Goal: Task Accomplishment & Management: Use online tool/utility

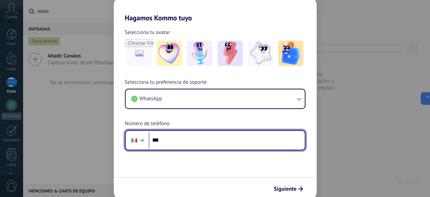
click at [172, 141] on input "***" at bounding box center [227, 140] width 156 height 16
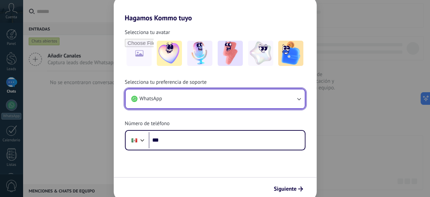
click at [191, 102] on button "WhatsApp" at bounding box center [215, 98] width 179 height 19
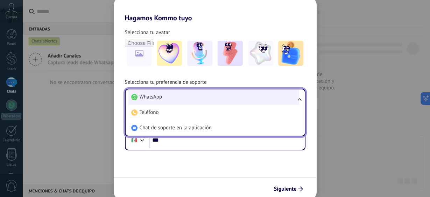
click at [191, 99] on li "WhatsApp" at bounding box center [214, 96] width 171 height 15
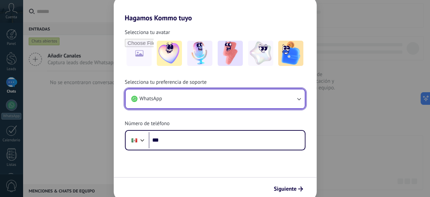
click at [191, 99] on button "WhatsApp" at bounding box center [215, 98] width 179 height 19
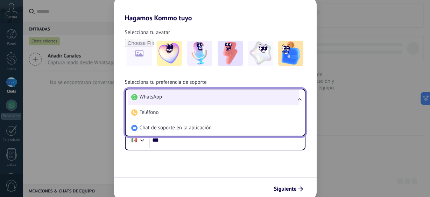
click at [192, 98] on li "WhatsApp" at bounding box center [214, 96] width 171 height 15
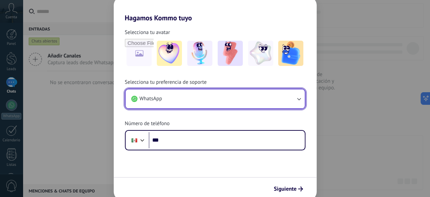
click at [187, 103] on button "WhatsApp" at bounding box center [215, 98] width 179 height 19
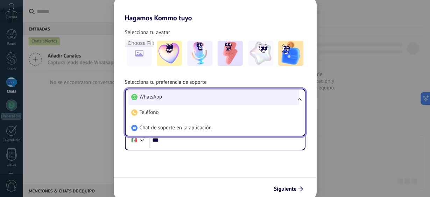
click at [187, 101] on li "WhatsApp" at bounding box center [214, 96] width 171 height 15
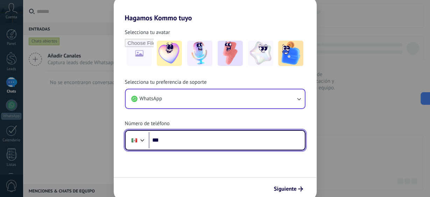
click at [194, 138] on input "***" at bounding box center [227, 140] width 156 height 16
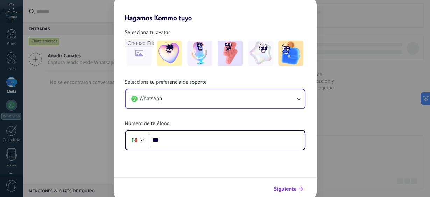
click at [285, 183] on button "Siguiente" at bounding box center [288, 189] width 35 height 12
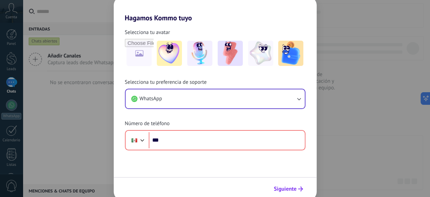
click at [285, 184] on button "Siguiente" at bounding box center [288, 189] width 35 height 12
click at [285, 186] on span "Siguiente" at bounding box center [285, 188] width 23 height 5
click at [285, 187] on span "Siguiente" at bounding box center [285, 188] width 23 height 5
click at [285, 188] on span "Siguiente" at bounding box center [285, 188] width 23 height 5
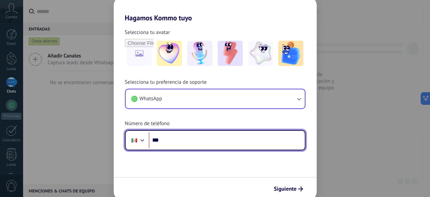
click at [190, 137] on input "***" at bounding box center [227, 140] width 156 height 16
type input "**********"
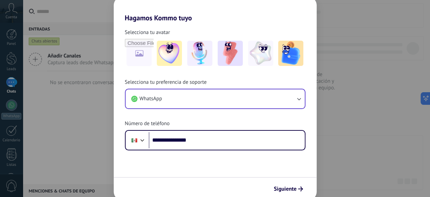
click at [290, 186] on span "Siguiente" at bounding box center [285, 188] width 23 height 5
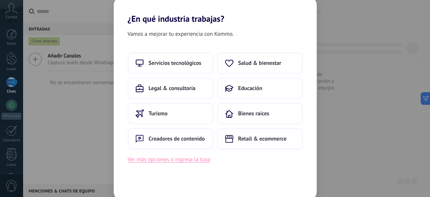
click at [169, 160] on button "Ver más opciones o ingresa la tuya" at bounding box center [169, 159] width 83 height 9
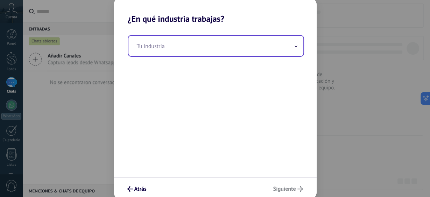
click at [167, 45] on input "text" at bounding box center [216, 46] width 175 height 20
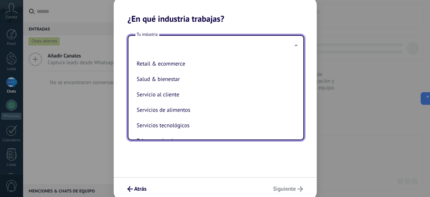
scroll to position [168, 0]
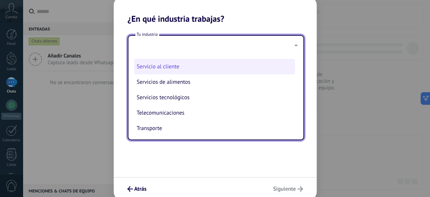
click at [208, 72] on li "Servicio al cliente" at bounding box center [214, 66] width 161 height 15
type input "**********"
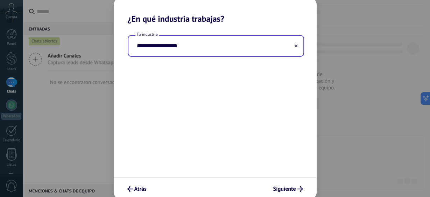
click at [243, 112] on div "**********" at bounding box center [215, 100] width 203 height 153
click at [293, 183] on button "Siguiente" at bounding box center [288, 189] width 36 height 12
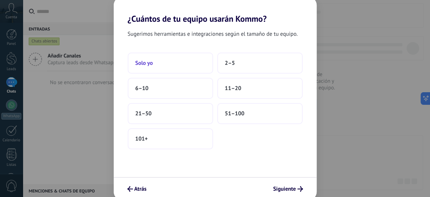
click at [159, 60] on button "Solo yo" at bounding box center [170, 63] width 85 height 21
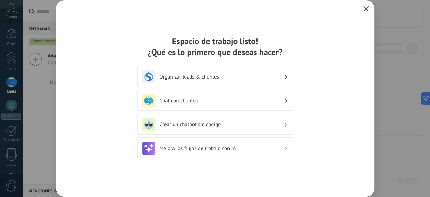
click at [312, 124] on div "Espacio de trabajo listo! ¿Qué es lo primero que deseas hacer? Organizar leads …" at bounding box center [215, 98] width 319 height 196
click at [366, 8] on icon "button" at bounding box center [366, 9] width 6 height 6
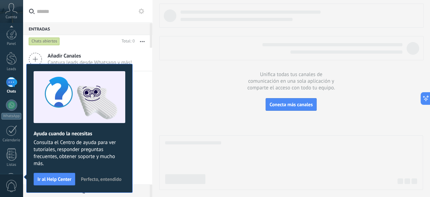
scroll to position [94, 0]
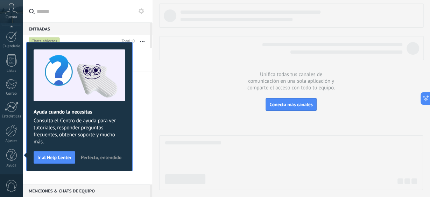
click at [185, 101] on div at bounding box center [291, 97] width 264 height 186
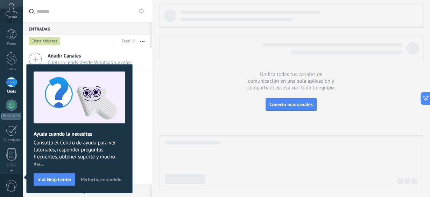
click at [141, 121] on div "Añadir Canales Captura leads desde Whatsapp y más! No se encontraron conversaci…" at bounding box center [88, 116] width 130 height 137
click at [13, 87] on div at bounding box center [11, 82] width 11 height 10
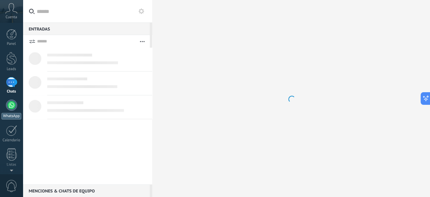
click at [8, 107] on div at bounding box center [11, 104] width 11 height 11
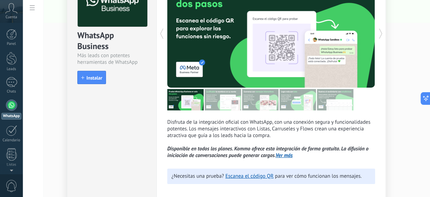
scroll to position [56, 0]
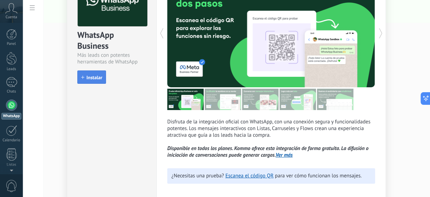
click at [91, 79] on button "Instalar" at bounding box center [91, 76] width 29 height 13
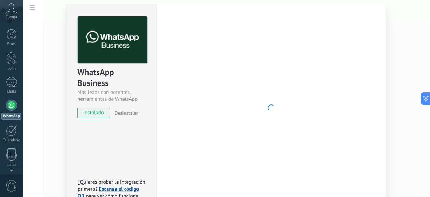
scroll to position [32, 0]
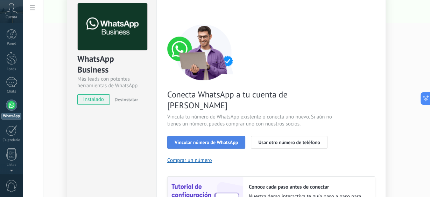
click at [210, 140] on span "Vincular número de WhatsApp" at bounding box center [206, 142] width 63 height 5
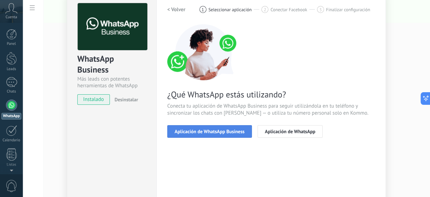
click at [212, 131] on span "Aplicación de WhatsApp Business" at bounding box center [210, 131] width 70 height 5
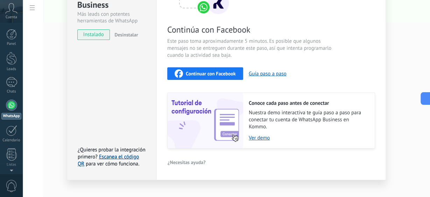
scroll to position [105, 0]
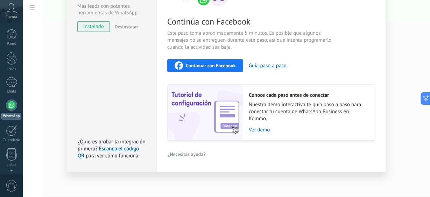
click at [226, 78] on div "Continúa con Facebook Este paso toma aproximadamente 5 minutos. Es posible que …" at bounding box center [271, 45] width 208 height 189
click at [230, 63] on span "Continuar con Facebook" at bounding box center [211, 65] width 50 height 5
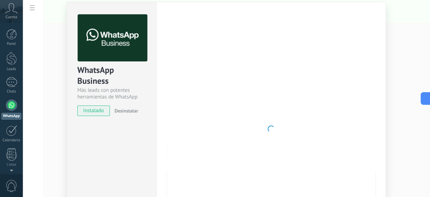
scroll to position [0, 0]
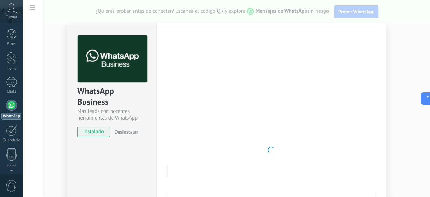
drag, startPoint x: 261, startPoint y: 126, endPoint x: 205, endPoint y: 43, distance: 100.2
click at [260, 126] on div at bounding box center [271, 149] width 208 height 229
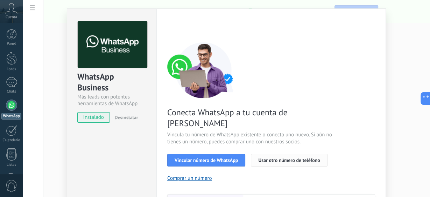
scroll to position [28, 0]
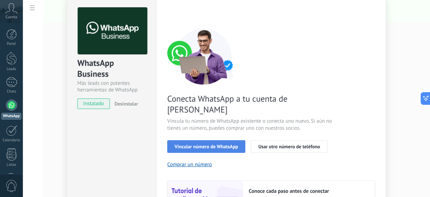
click at [222, 140] on button "Vincular número de WhatsApp" at bounding box center [206, 146] width 78 height 13
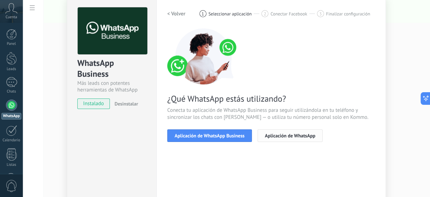
click at [301, 137] on span "Aplicación de WhatsApp" at bounding box center [290, 135] width 50 height 5
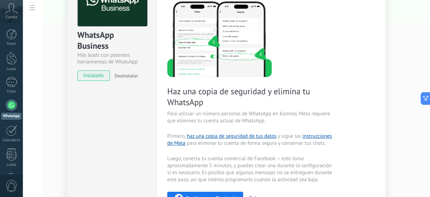
scroll to position [84, 0]
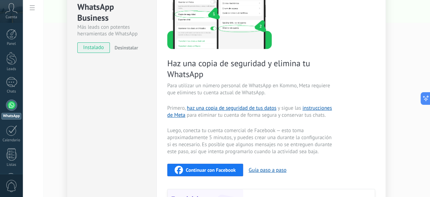
click at [90, 49] on span "instalado" at bounding box center [94, 47] width 32 height 11
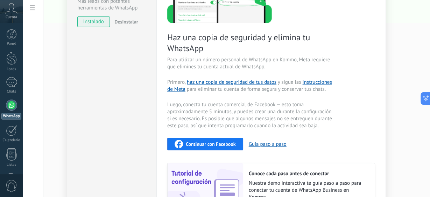
scroll to position [140, 0]
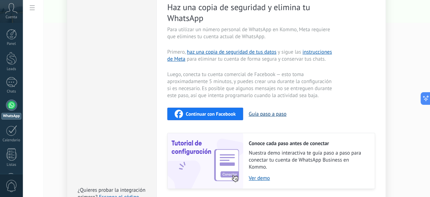
click at [262, 115] on button "Guía paso a paso" at bounding box center [268, 114] width 38 height 7
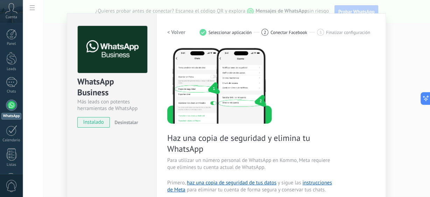
scroll to position [0, 0]
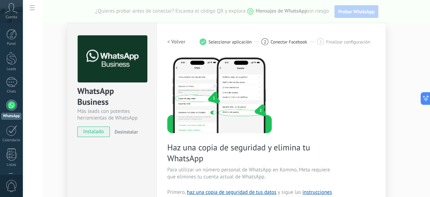
click at [226, 42] on span "Seleccionar aplicación" at bounding box center [230, 41] width 43 height 5
click at [173, 41] on h2 "< Volver" at bounding box center [176, 42] width 18 height 7
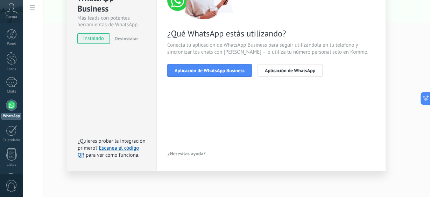
scroll to position [37, 0]
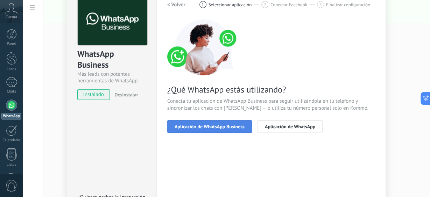
click at [224, 130] on button "Aplicación de WhatsApp Business" at bounding box center [209, 126] width 85 height 13
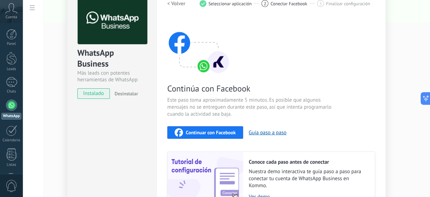
scroll to position [9, 0]
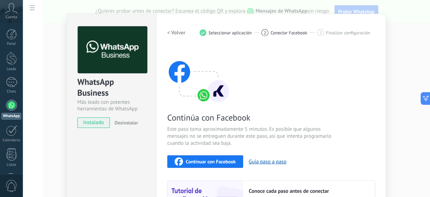
click at [172, 32] on h2 "< Volver" at bounding box center [176, 32] width 18 height 7
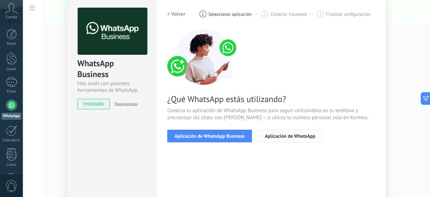
scroll to position [37, 0]
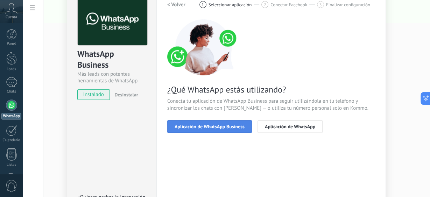
click at [224, 129] on button "Aplicación de WhatsApp Business" at bounding box center [209, 126] width 85 height 13
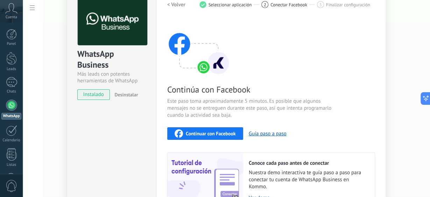
click at [216, 131] on span "Continuar con Facebook" at bounding box center [211, 133] width 50 height 5
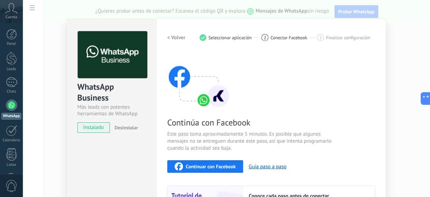
scroll to position [0, 0]
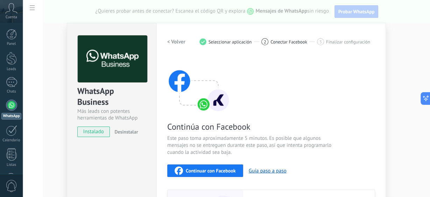
click at [174, 39] on h2 "< Volver" at bounding box center [176, 42] width 18 height 7
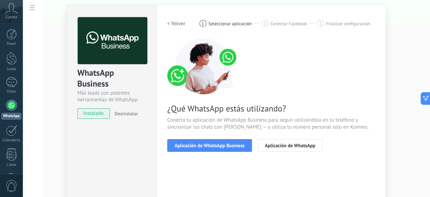
scroll to position [28, 0]
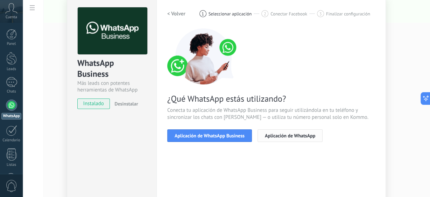
click at [302, 136] on span "Aplicación de WhatsApp" at bounding box center [290, 135] width 50 height 5
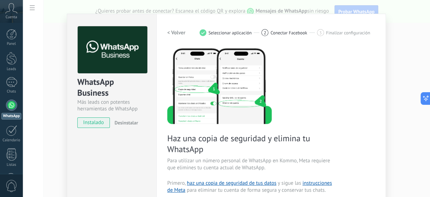
scroll to position [0, 0]
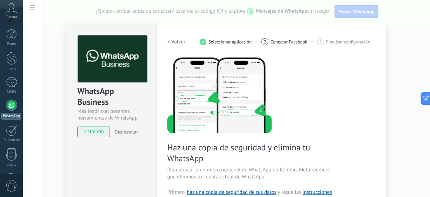
click at [179, 44] on h2 "< Volver" at bounding box center [176, 42] width 18 height 7
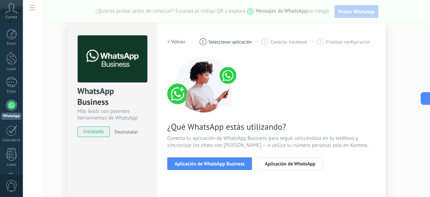
click at [61, 92] on div "WhatsApp Business Más leads con potentes herramientas de WhatsApp instalado Des…" at bounding box center [227, 98] width 408 height 197
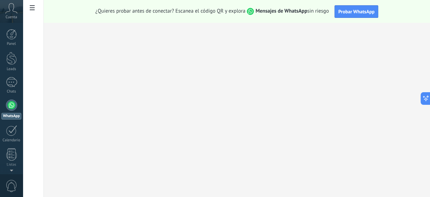
click at [6, 106] on link "WhatsApp" at bounding box center [11, 109] width 23 height 20
click at [17, 103] on link "WhatsApp" at bounding box center [11, 109] width 23 height 20
click at [32, 12] on span at bounding box center [32, 9] width 12 height 14
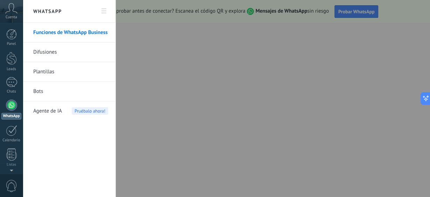
click at [60, 30] on link "Funciones de WhatsApp Business" at bounding box center [70, 33] width 75 height 20
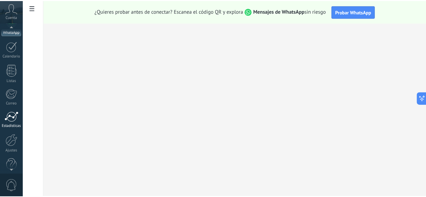
scroll to position [94, 0]
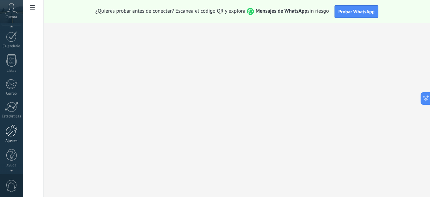
click at [13, 125] on div at bounding box center [12, 130] width 12 height 12
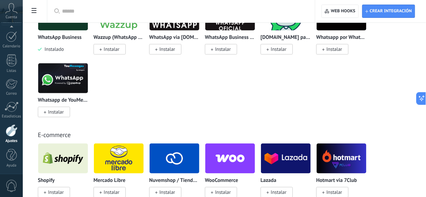
scroll to position [210, 0]
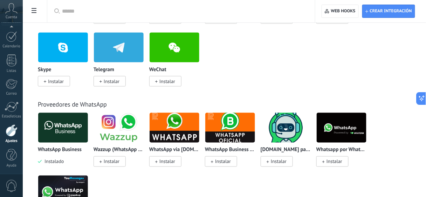
click at [89, 10] on input "text" at bounding box center [183, 11] width 243 height 7
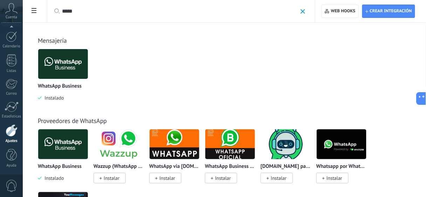
scroll to position [0, 0]
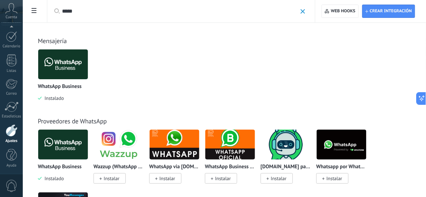
drag, startPoint x: 198, startPoint y: 94, endPoint x: 208, endPoint y: 94, distance: 9.8
click at [198, 94] on div "WhatsApp Business Instalado TikTok Instalar Instagram Instalar Apple Messages f…" at bounding box center [228, 80] width 380 height 63
click at [118, 12] on input "*****" at bounding box center [179, 11] width 235 height 7
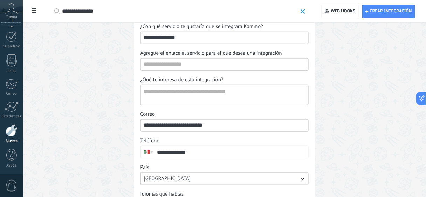
scroll to position [137, 0]
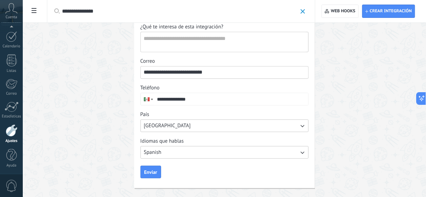
type input "**********"
click at [303, 13] on span at bounding box center [302, 11] width 5 height 5
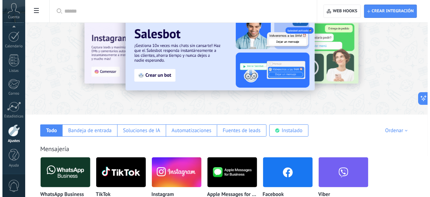
scroll to position [56, 0]
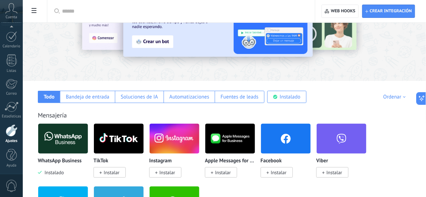
click at [71, 133] on img at bounding box center [63, 139] width 50 height 34
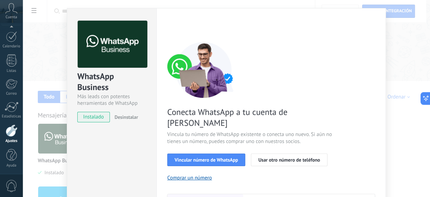
scroll to position [28, 0]
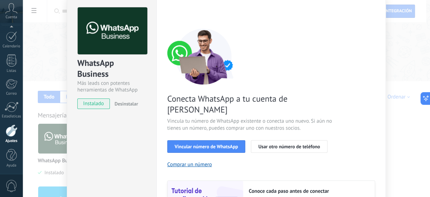
click at [234, 86] on div "Conecta WhatsApp a tu cuenta de Kommo Vincula tu número de WhatsApp existente o…" at bounding box center [271, 132] width 208 height 208
click at [263, 153] on div "Conecta WhatsApp a tu cuenta de Kommo Vincula tu número de WhatsApp existente o…" at bounding box center [271, 132] width 208 height 208
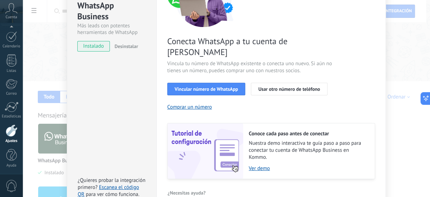
scroll to position [29, 0]
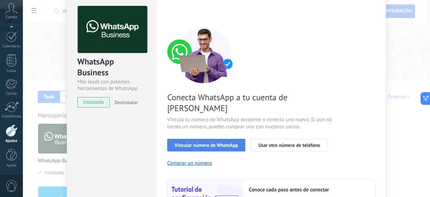
click at [205, 143] on span "Vincular número de WhatsApp" at bounding box center [206, 145] width 63 height 5
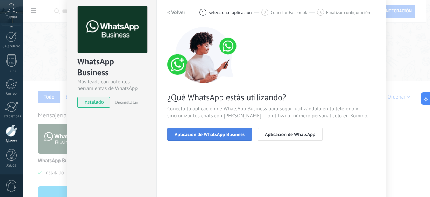
click at [204, 136] on span "Aplicación de WhatsApp Business" at bounding box center [210, 134] width 70 height 5
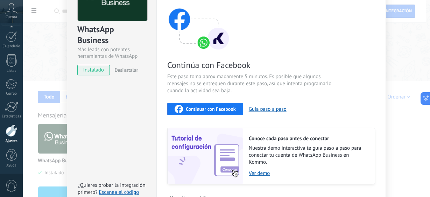
scroll to position [85, 0]
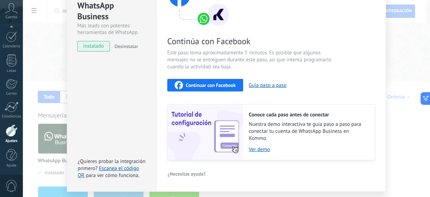
click at [214, 71] on div "Continúa con Facebook Este paso toma aproximadamente 5 minutos. Es posible que …" at bounding box center [271, 65] width 208 height 189
click at [220, 77] on div "Continúa con Facebook Este paso toma aproximadamente 5 minutos. Es posible que …" at bounding box center [271, 65] width 208 height 189
click at [223, 81] on div "Continuar con Facebook" at bounding box center [205, 85] width 61 height 8
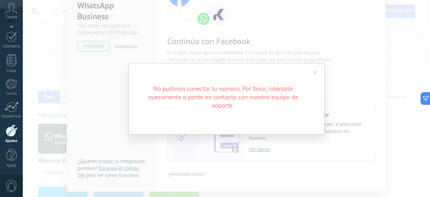
click at [317, 73] on span at bounding box center [315, 72] width 5 height 5
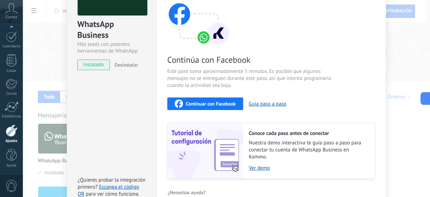
scroll to position [29, 0]
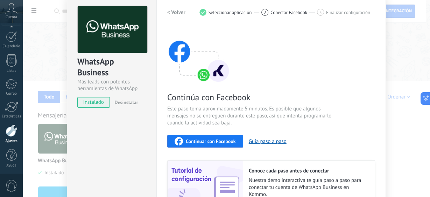
click at [227, 140] on span "Continuar con Facebook" at bounding box center [211, 141] width 50 height 5
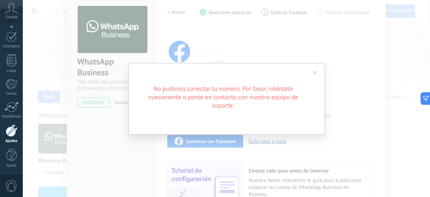
click at [316, 70] on span at bounding box center [315, 72] width 5 height 5
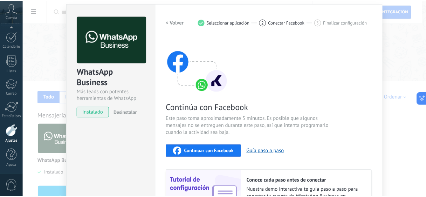
scroll to position [0, 0]
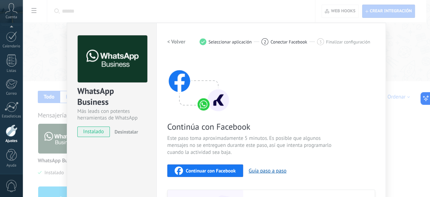
click at [167, 43] on h2 "< Volver" at bounding box center [176, 42] width 18 height 7
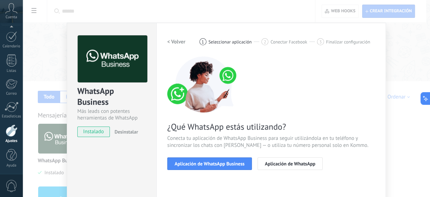
click at [399, 121] on div "WhatsApp Business Más leads con potentes herramientas de WhatsApp instalado Des…" at bounding box center [227, 98] width 408 height 197
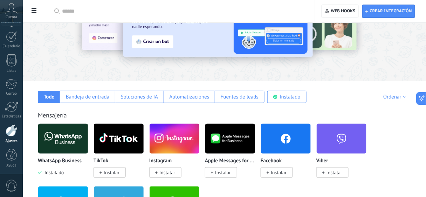
click at [253, 112] on div "Mensajería" at bounding box center [224, 115] width 373 height 8
